Goal: Task Accomplishment & Management: Use online tool/utility

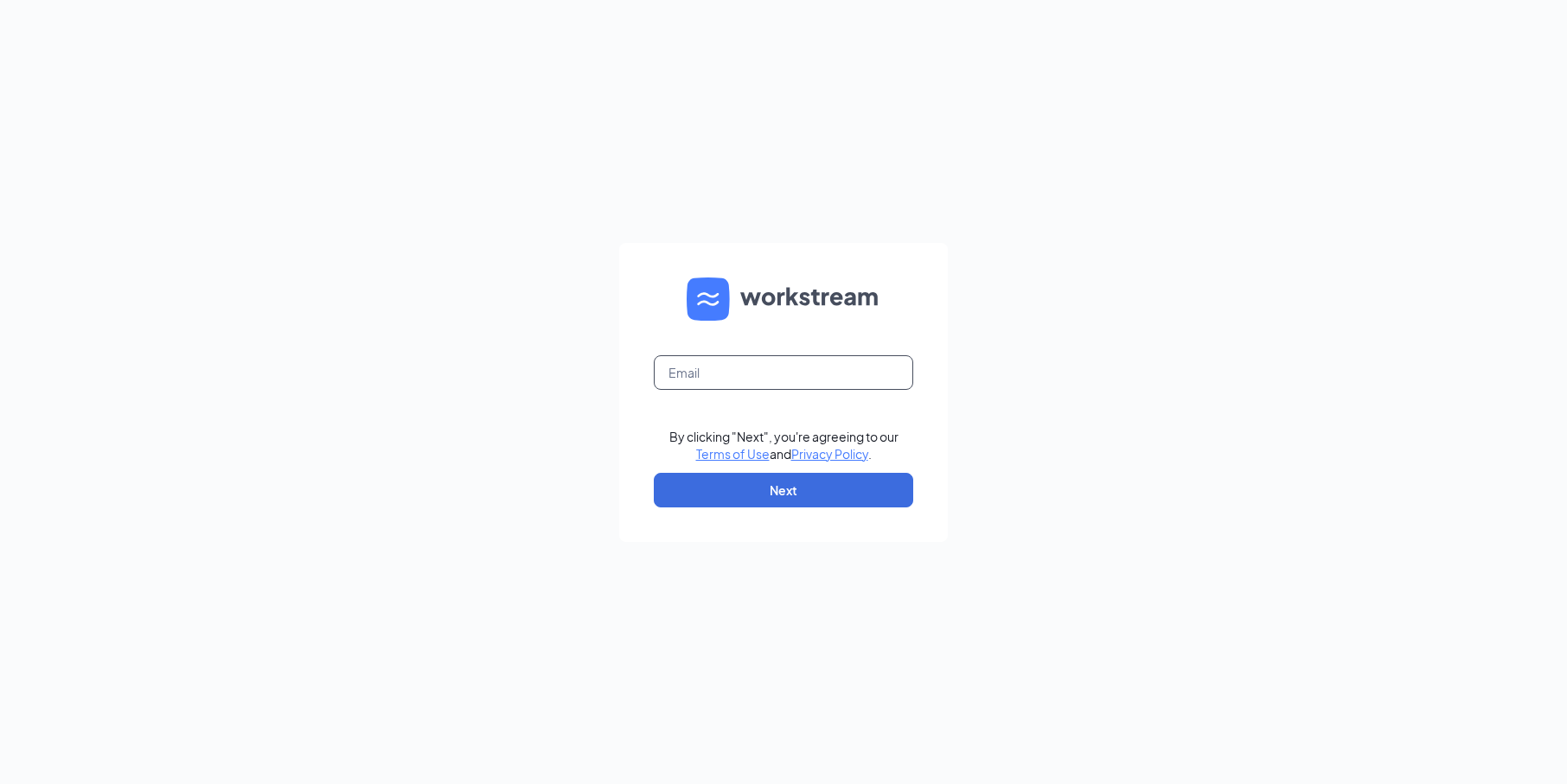
click at [757, 379] on input "text" at bounding box center [784, 372] width 260 height 34
type input "[EMAIL_ADDRESS][DOMAIN_NAME]"
click at [809, 489] on button "Next" at bounding box center [784, 489] width 260 height 34
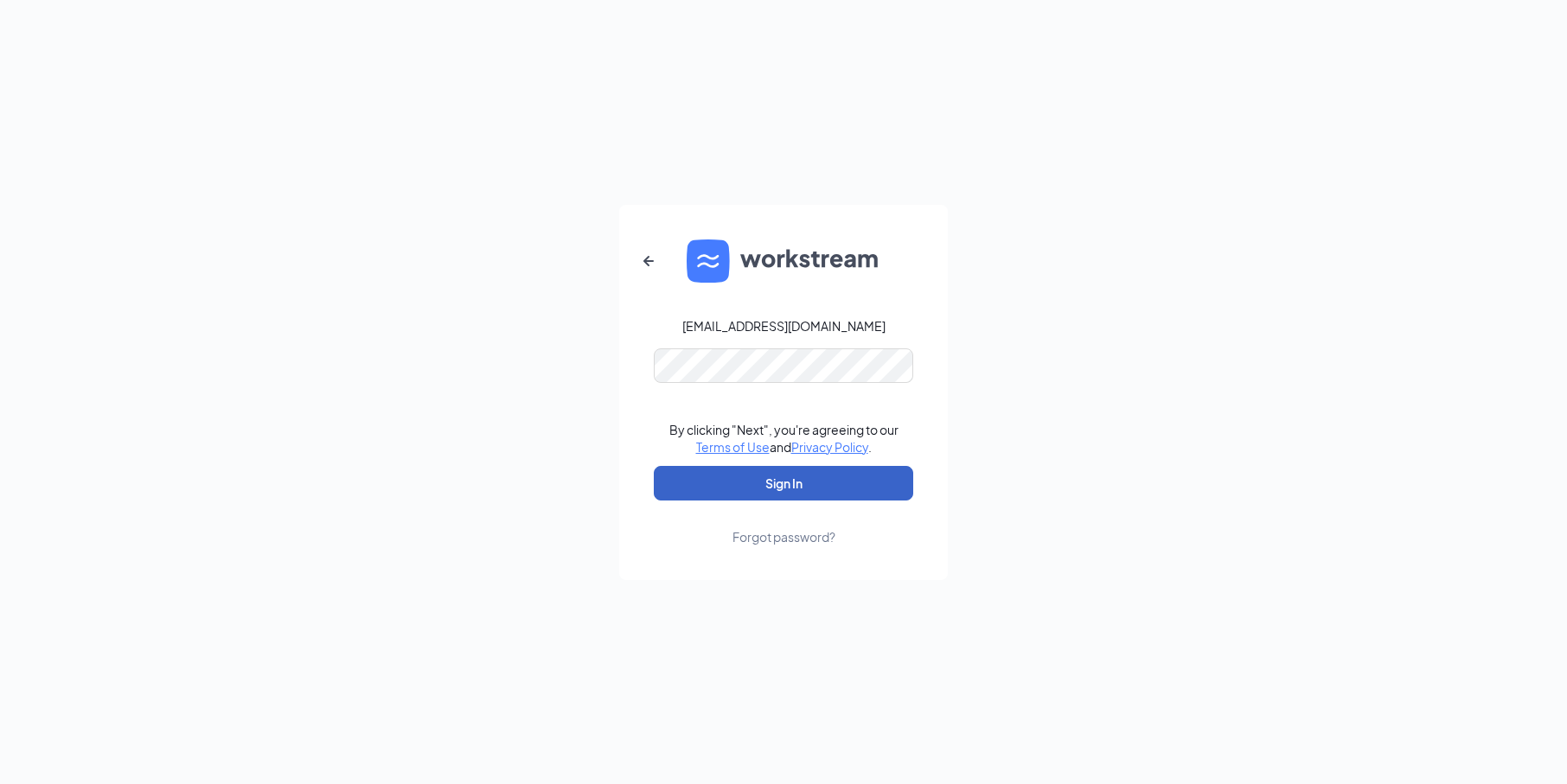
click at [799, 490] on button "Sign In" at bounding box center [784, 483] width 260 height 34
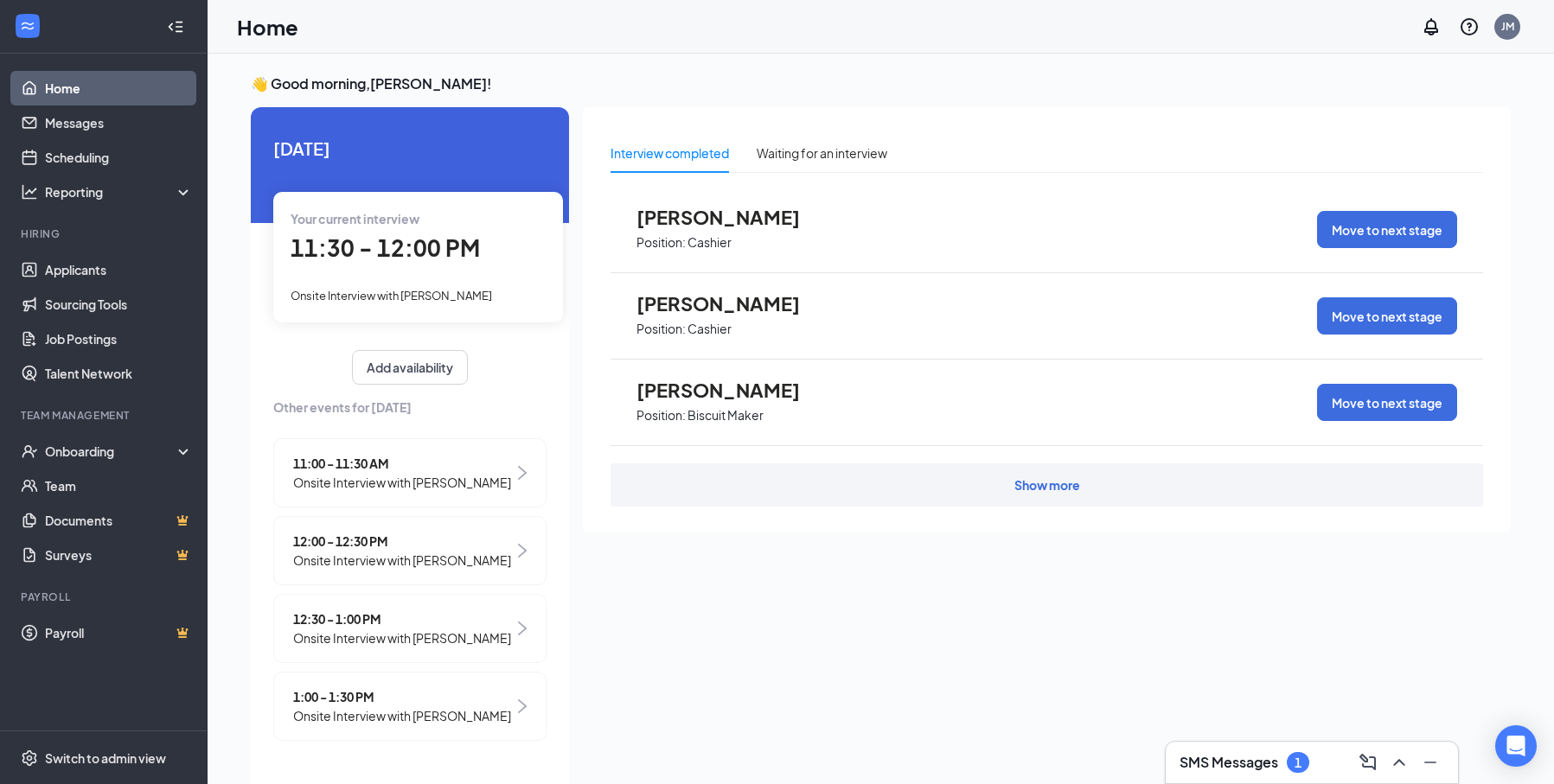
click at [427, 552] on span "Onsite Interview with [PERSON_NAME]" at bounding box center [401, 560] width 218 height 19
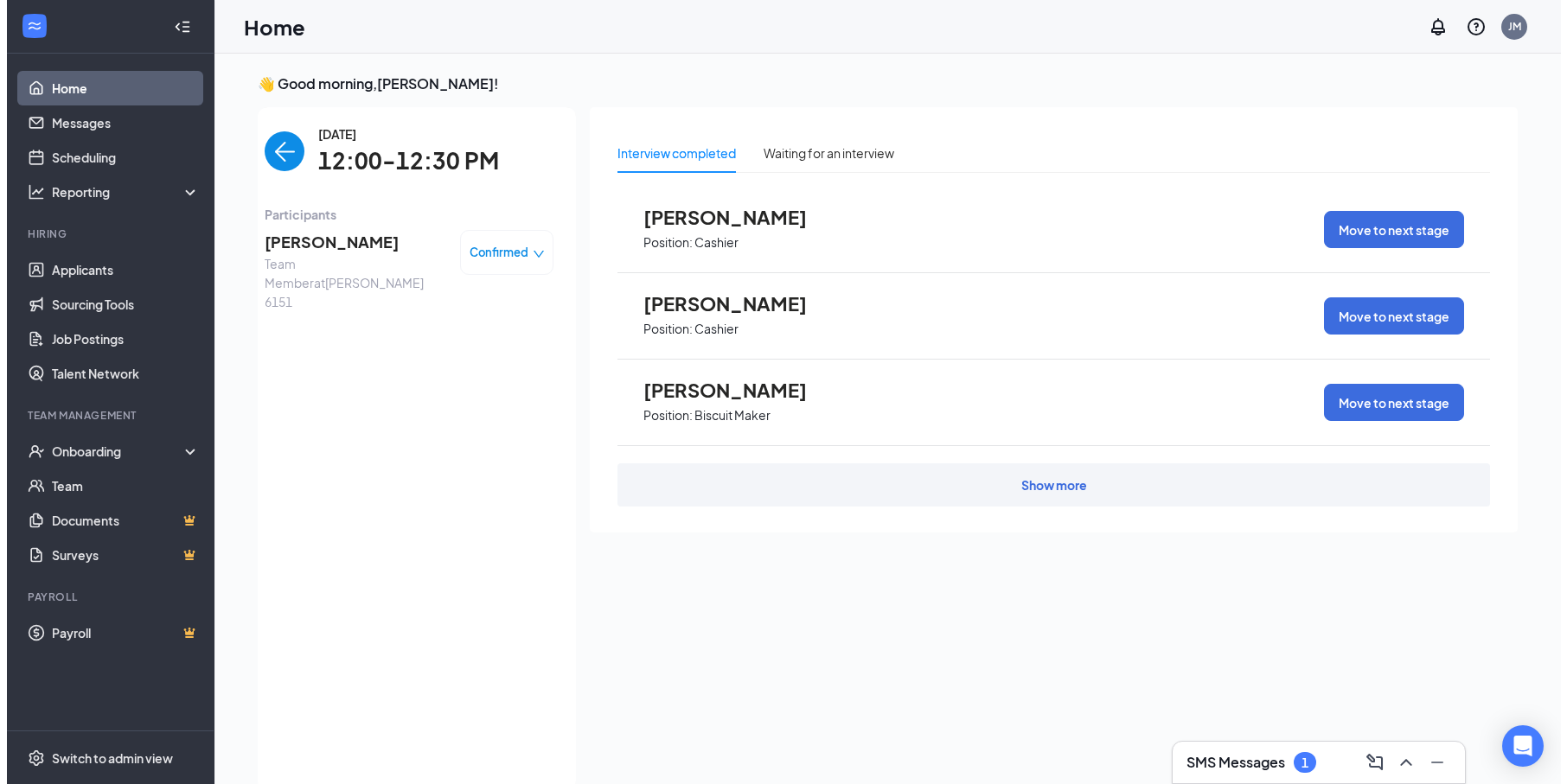
scroll to position [6, 0]
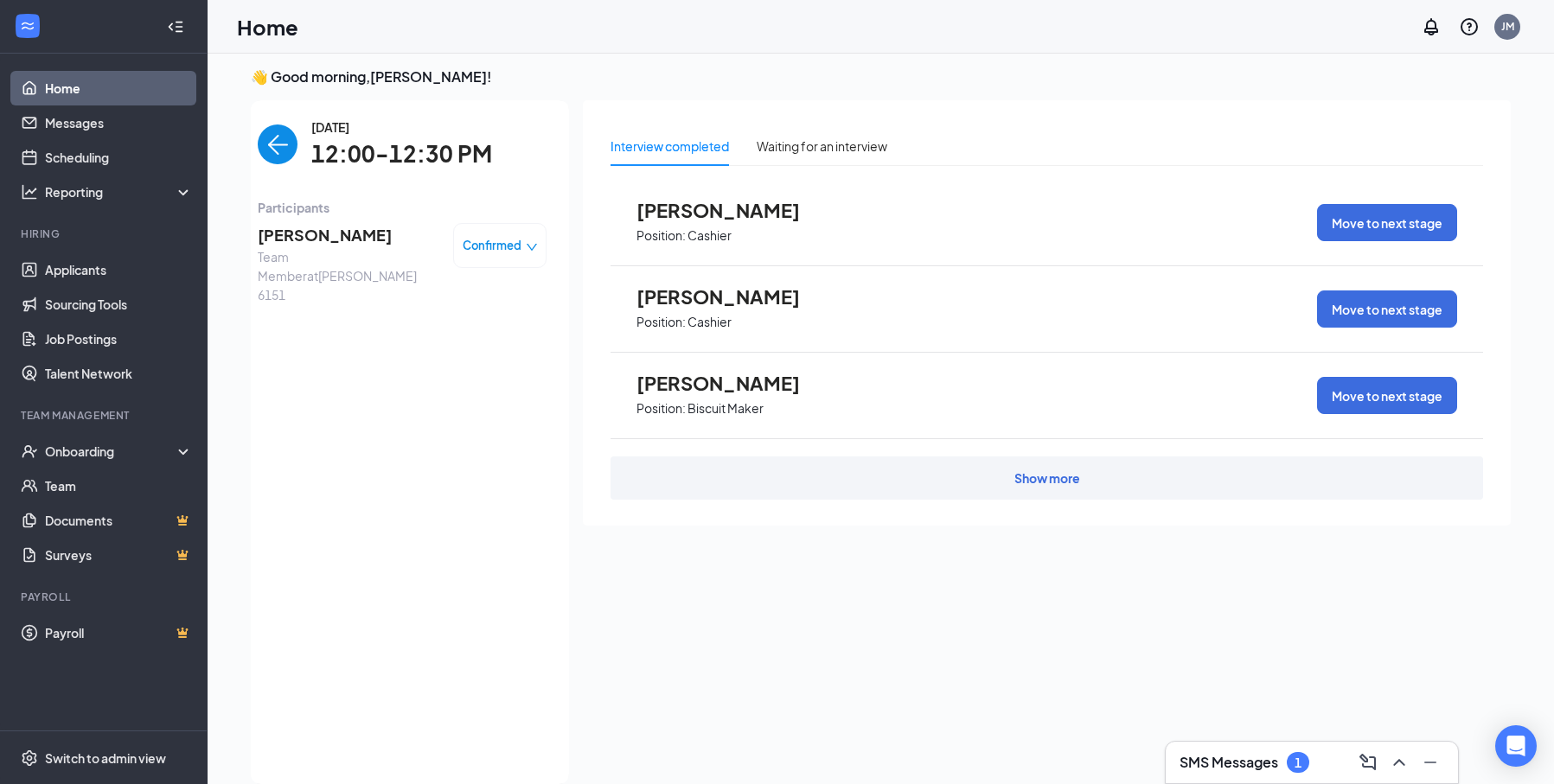
click at [324, 234] on span "[PERSON_NAME]" at bounding box center [349, 235] width 182 height 24
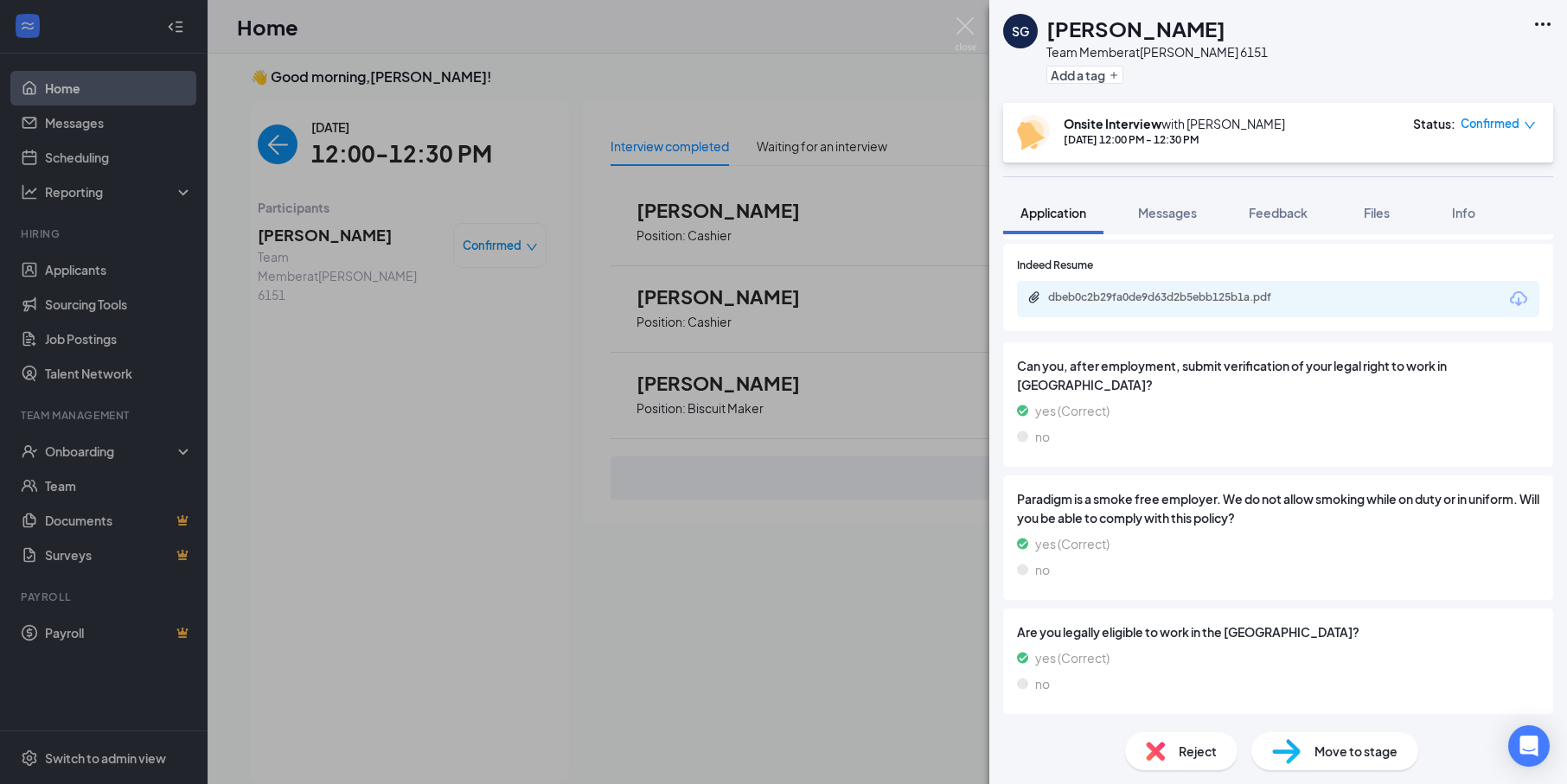
scroll to position [1019, 0]
click at [1128, 297] on div "dbeb0c2b29fa0de9d63d2b5ebb125b1a.pdf" at bounding box center [1168, 297] width 242 height 14
